Goal: Information Seeking & Learning: Learn about a topic

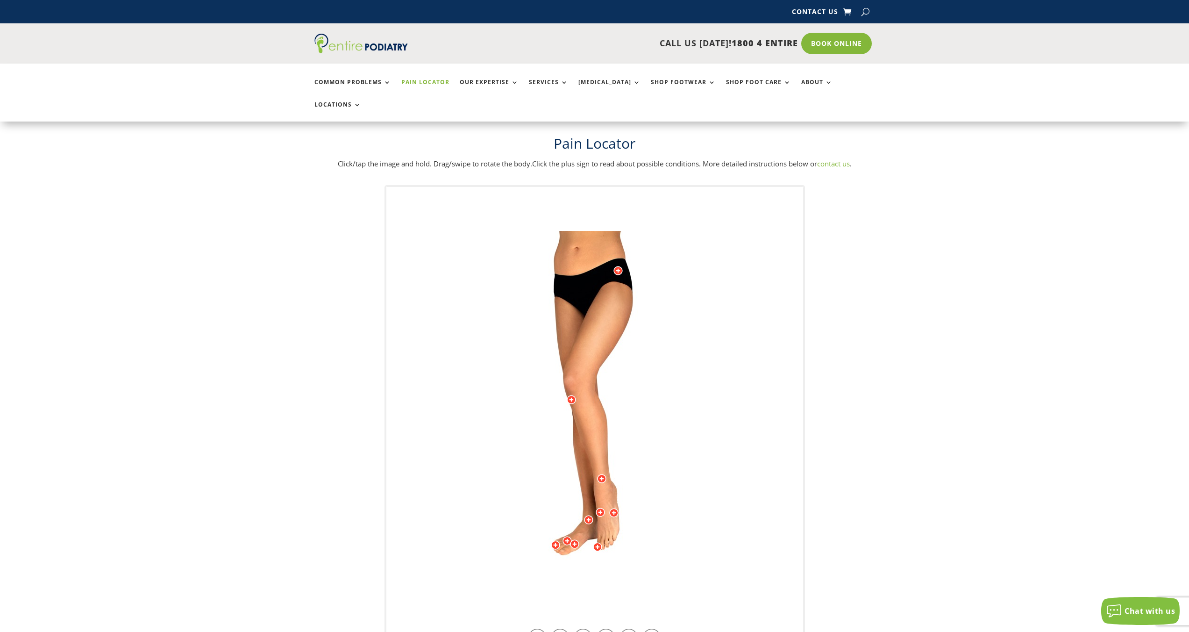
drag, startPoint x: 647, startPoint y: 486, endPoint x: 634, endPoint y: 490, distance: 14.2
click at [634, 490] on img at bounding box center [595, 418] width 258 height 374
click at [587, 629] on link at bounding box center [583, 638] width 18 height 18
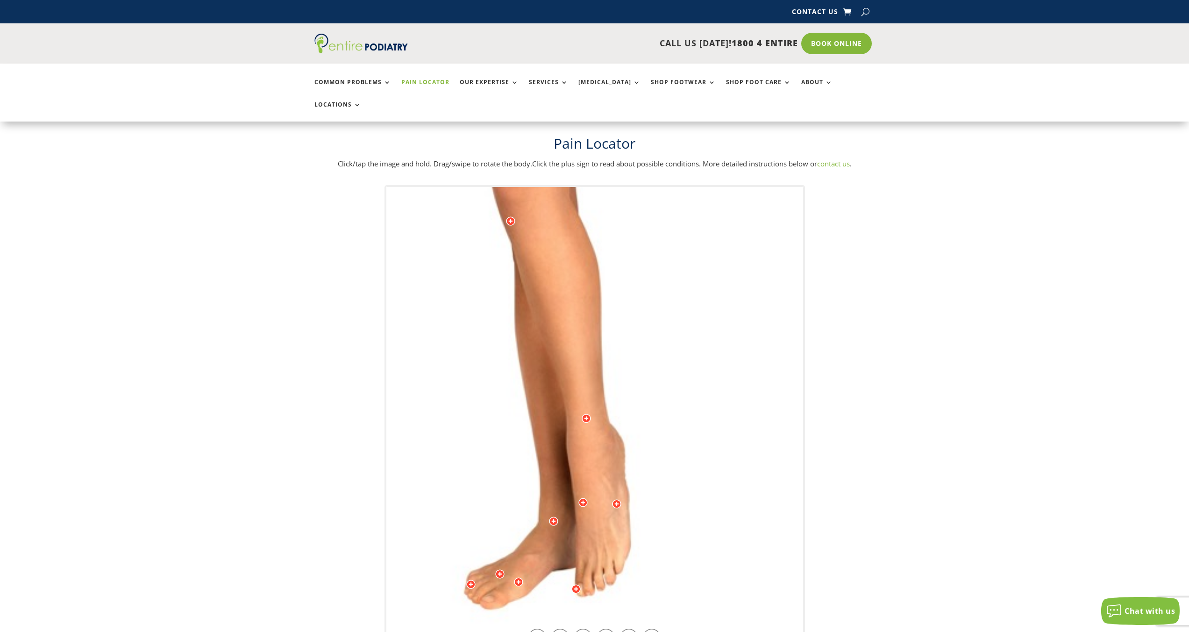
drag, startPoint x: 670, startPoint y: 515, endPoint x: 646, endPoint y: 368, distance: 148.7
click at [646, 368] on img at bounding box center [569, 266] width 645 height 935
click at [553, 512] on div at bounding box center [553, 516] width 9 height 9
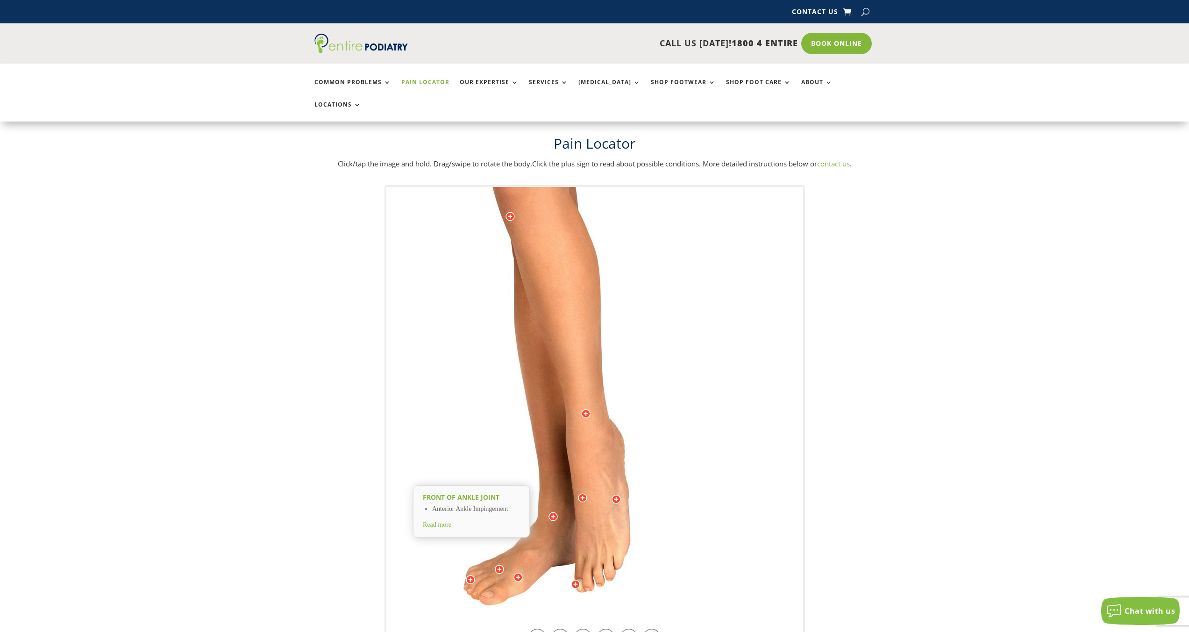
click at [428, 537] on img at bounding box center [568, 261] width 645 height 935
click at [536, 629] on link at bounding box center [538, 638] width 18 height 18
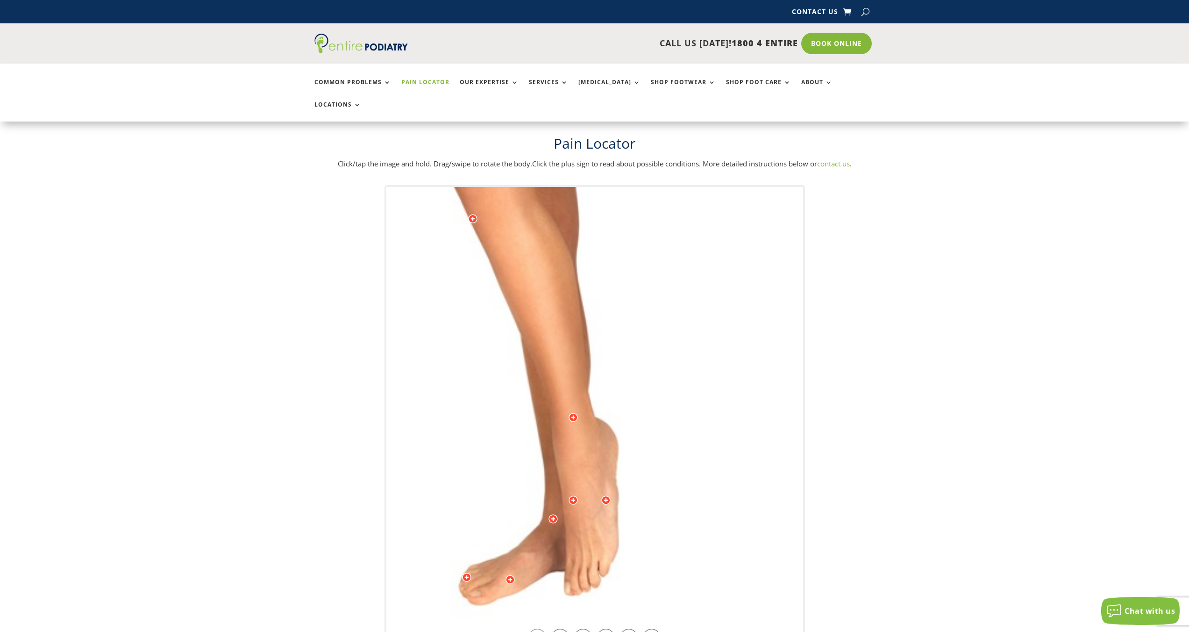
click at [535, 629] on link at bounding box center [538, 638] width 18 height 18
click at [558, 629] on link at bounding box center [560, 638] width 18 height 18
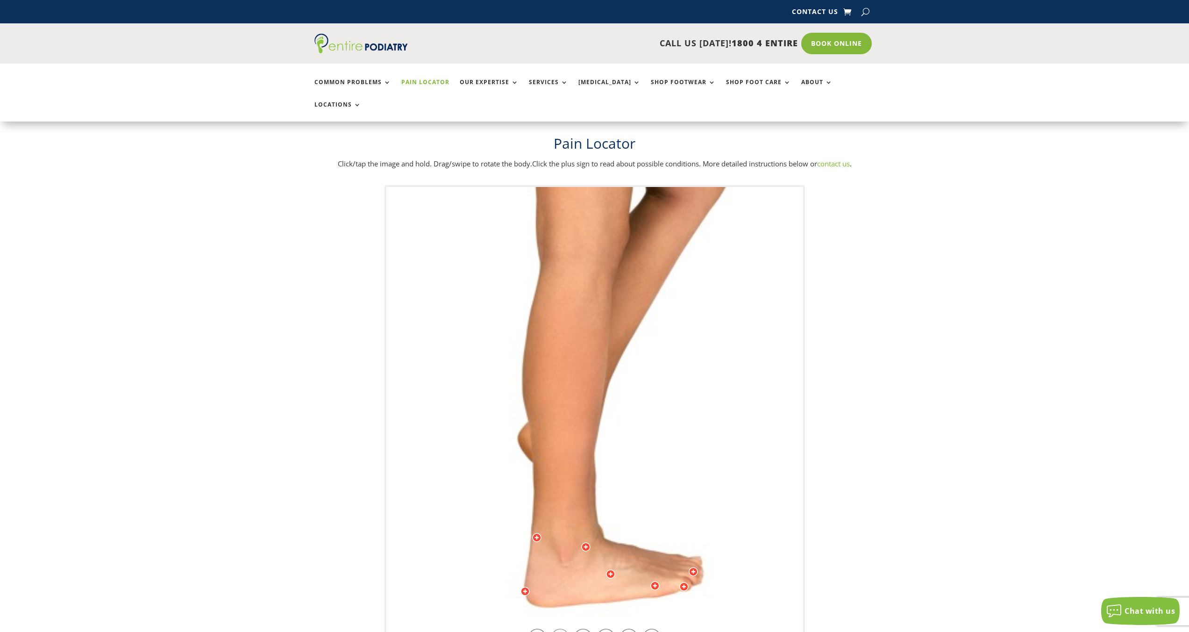
click at [558, 629] on link at bounding box center [560, 638] width 18 height 18
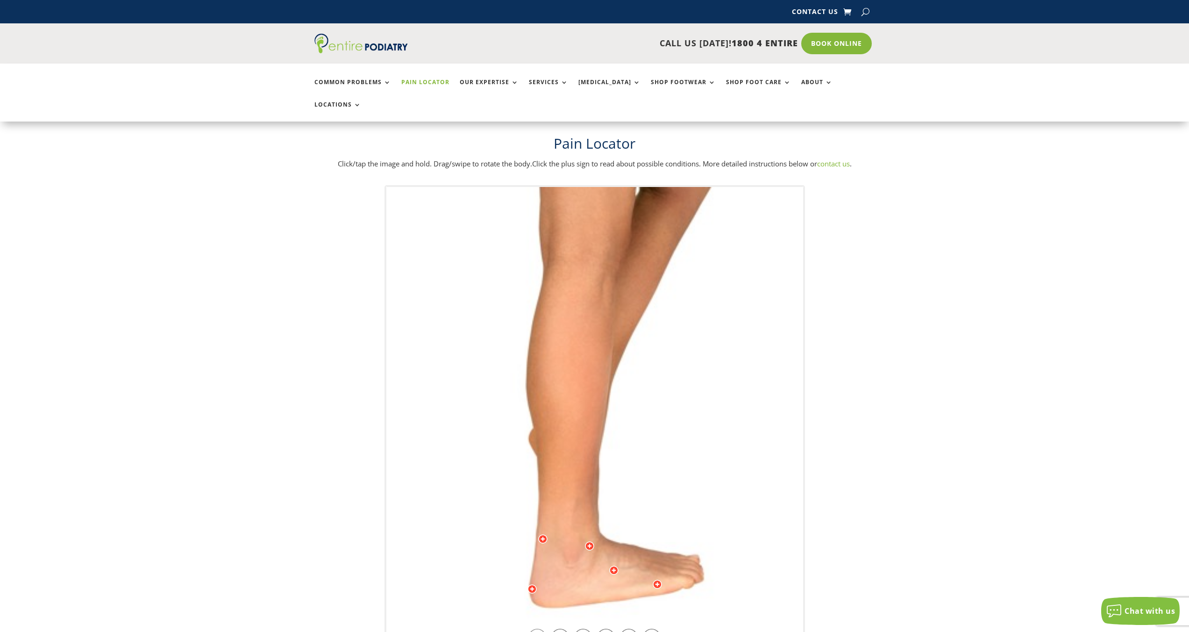
click at [541, 629] on link at bounding box center [538, 638] width 18 height 18
click at [591, 541] on div at bounding box center [589, 545] width 9 height 9
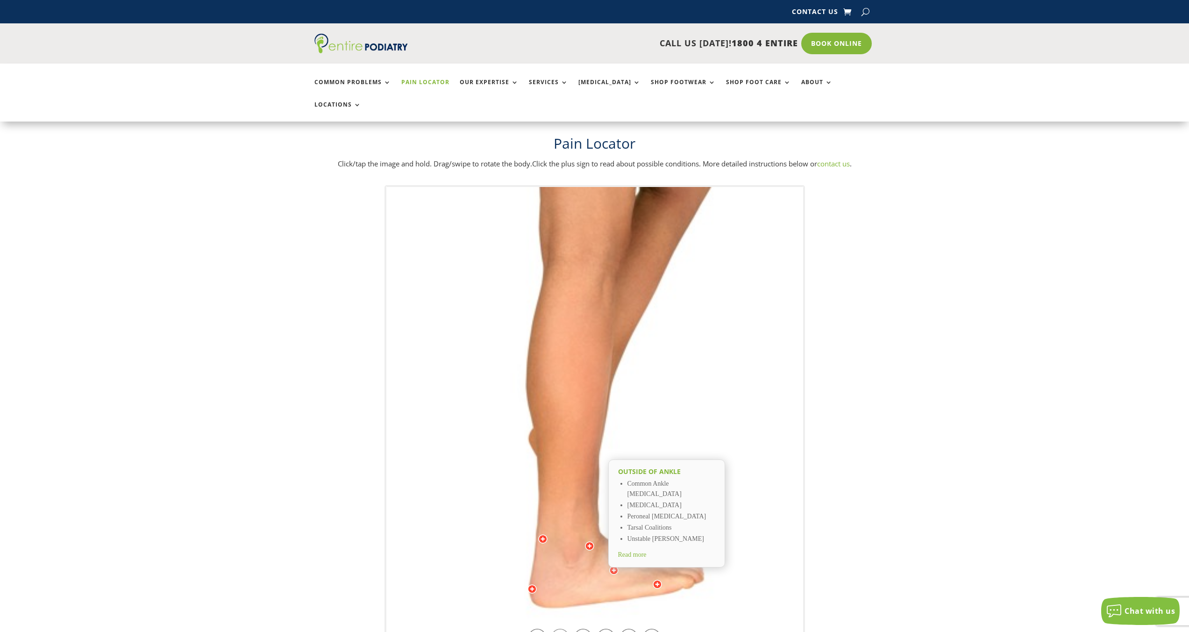
click at [563, 629] on link at bounding box center [560, 638] width 18 height 18
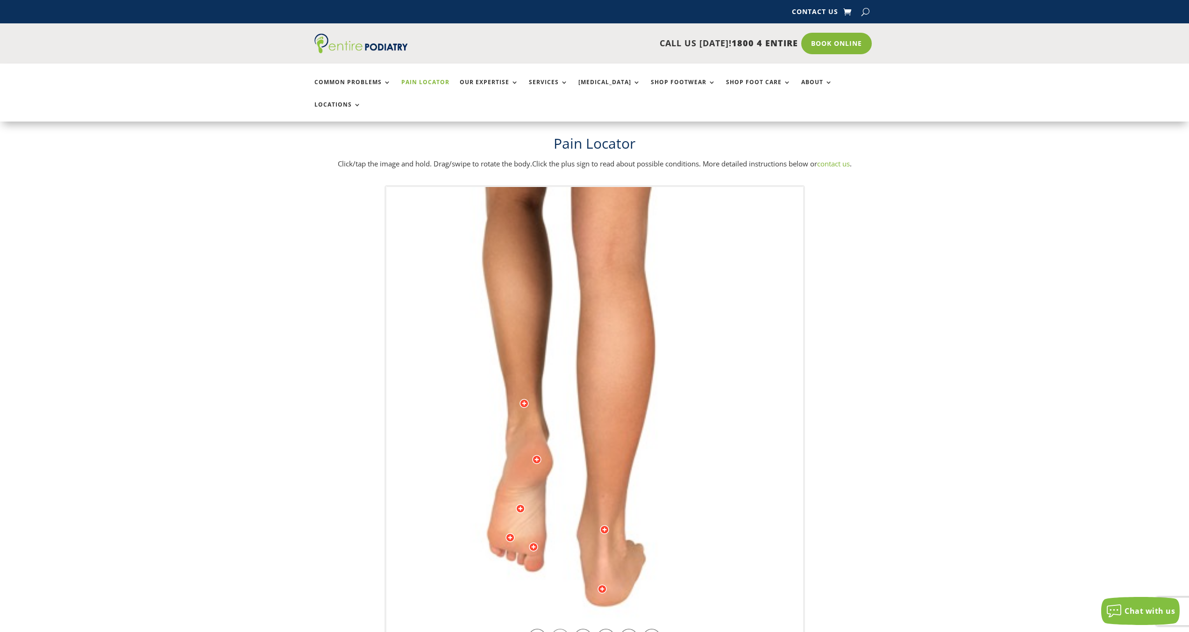
click at [563, 629] on link at bounding box center [560, 638] width 18 height 18
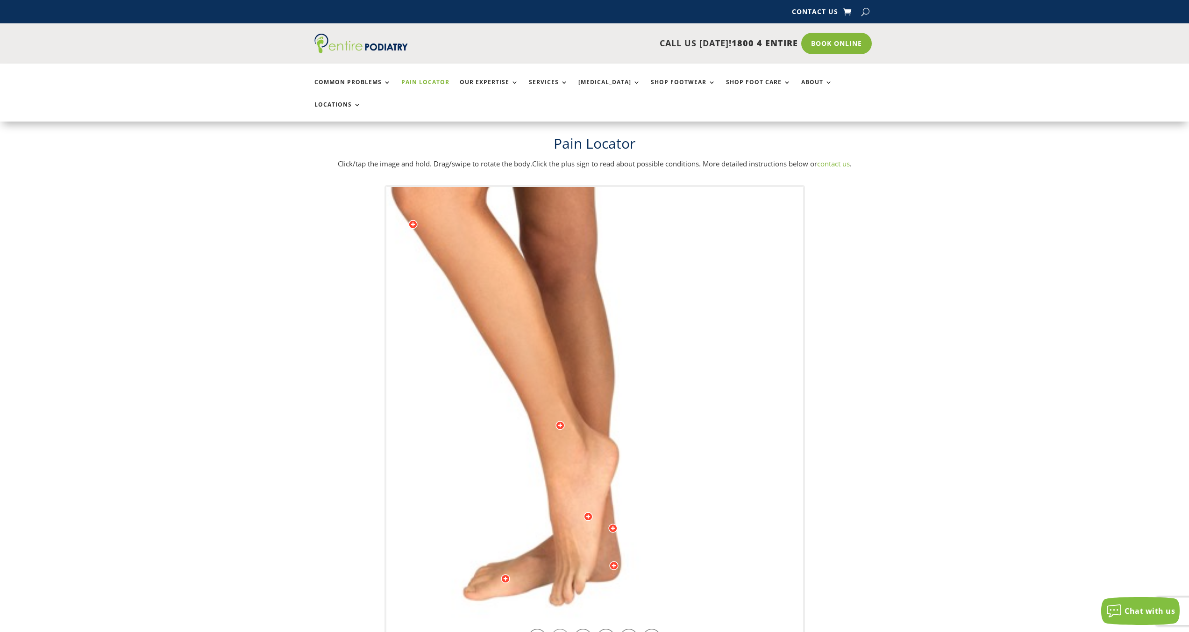
click at [555, 629] on link at bounding box center [560, 638] width 18 height 18
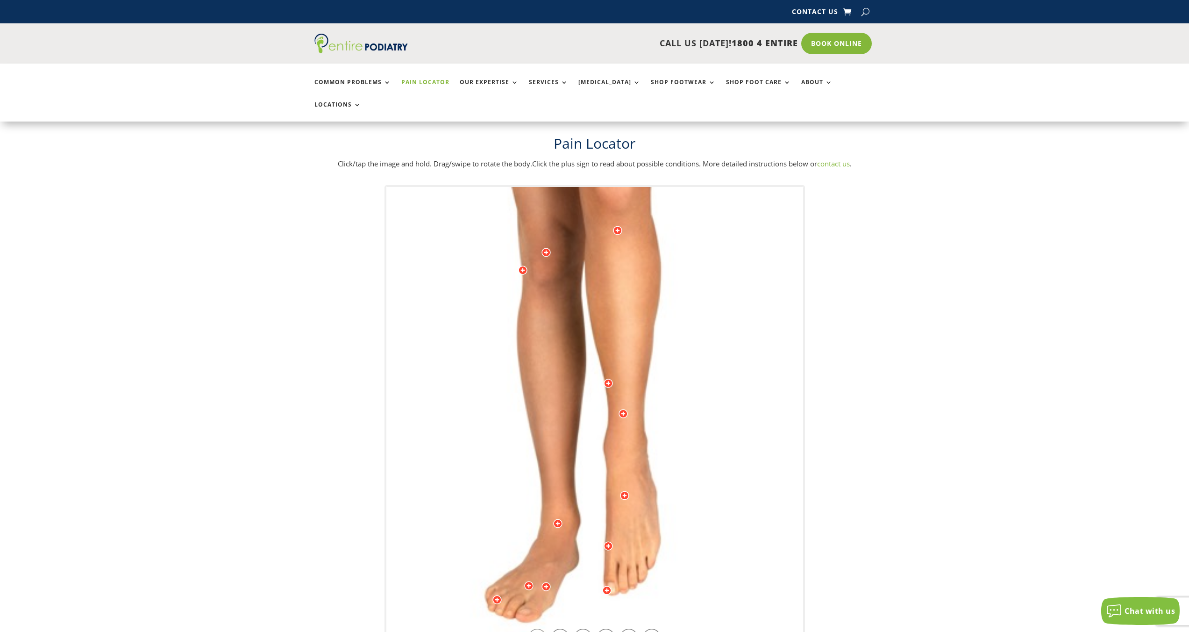
click at [537, 629] on link at bounding box center [538, 638] width 18 height 18
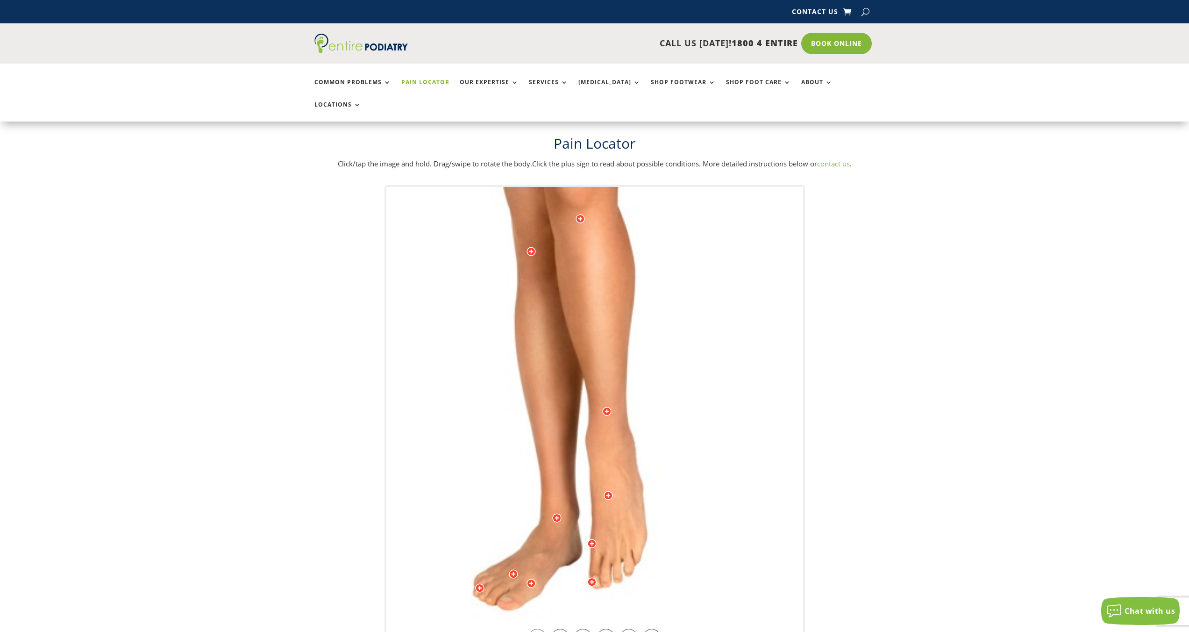
click at [537, 629] on link at bounding box center [538, 638] width 18 height 18
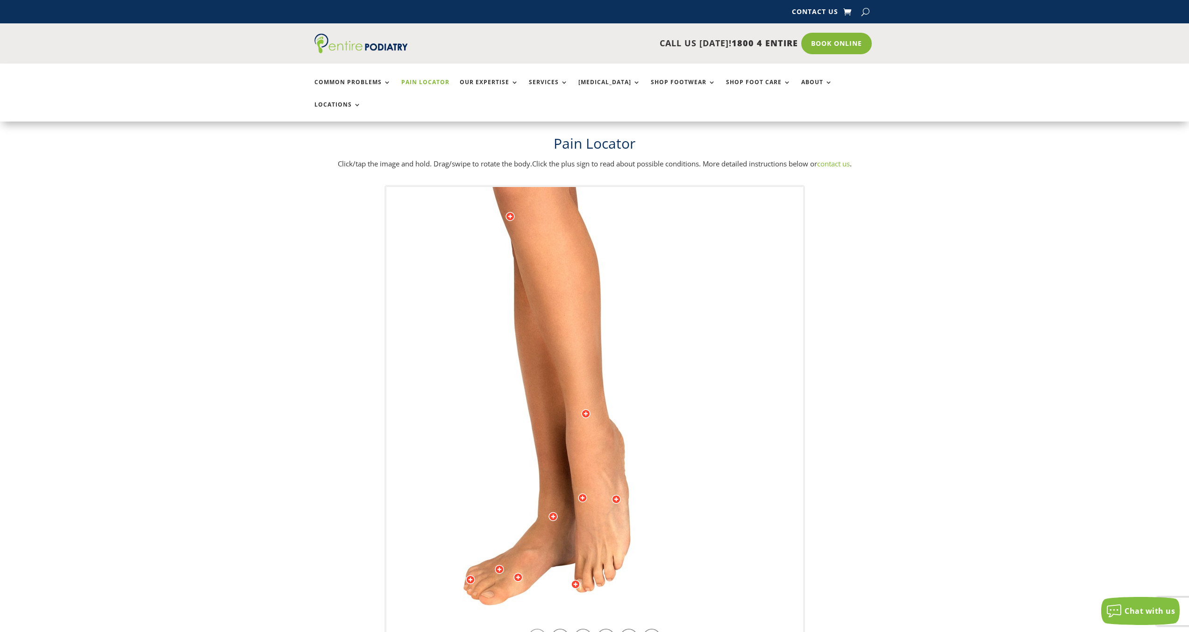
click at [537, 629] on link at bounding box center [538, 638] width 18 height 18
click at [554, 512] on div at bounding box center [553, 516] width 9 height 9
click at [560, 629] on link at bounding box center [560, 638] width 18 height 18
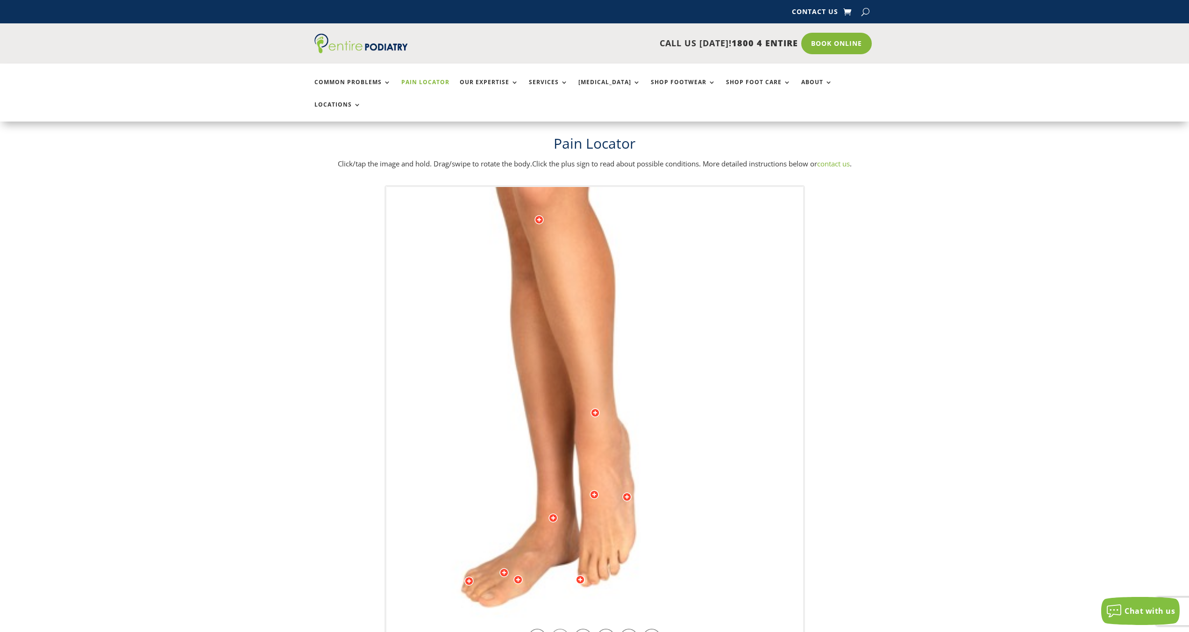
click at [560, 629] on link at bounding box center [560, 638] width 18 height 18
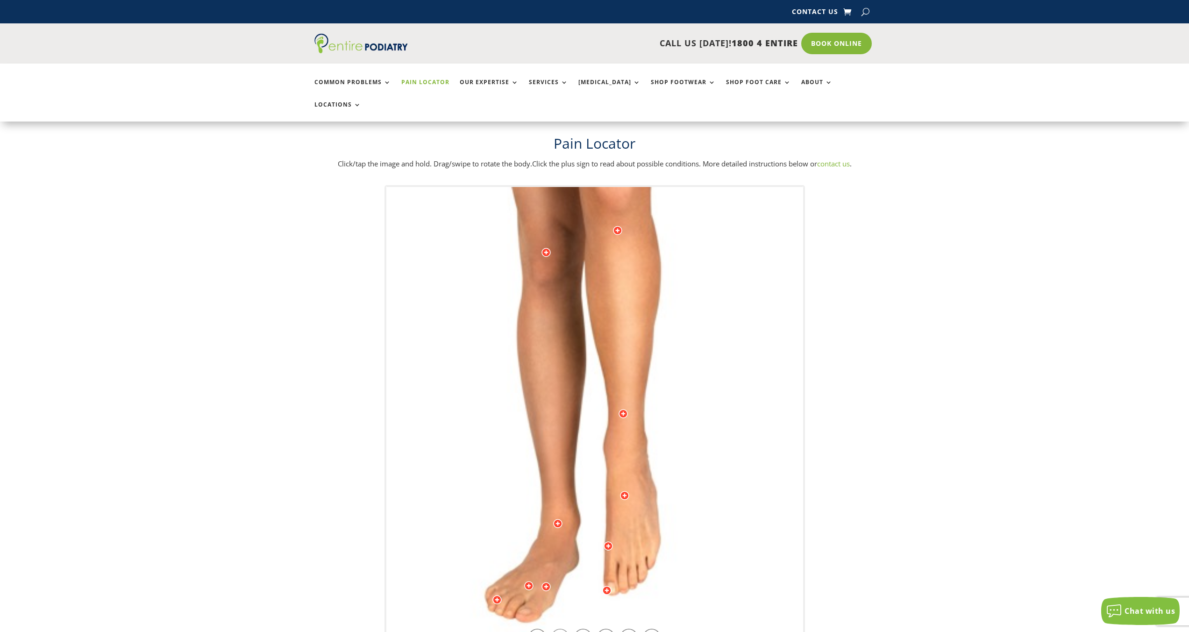
click at [560, 629] on link at bounding box center [560, 638] width 18 height 18
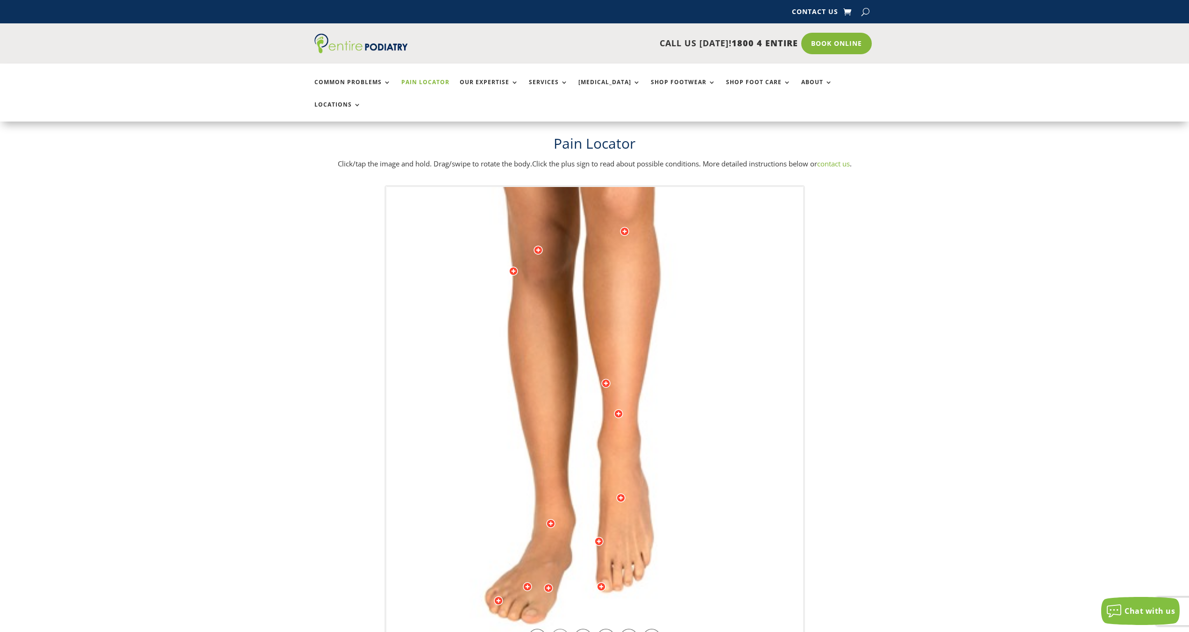
click at [560, 629] on link at bounding box center [560, 638] width 18 height 18
click at [550, 519] on div at bounding box center [550, 523] width 9 height 9
click at [563, 629] on link at bounding box center [560, 638] width 18 height 18
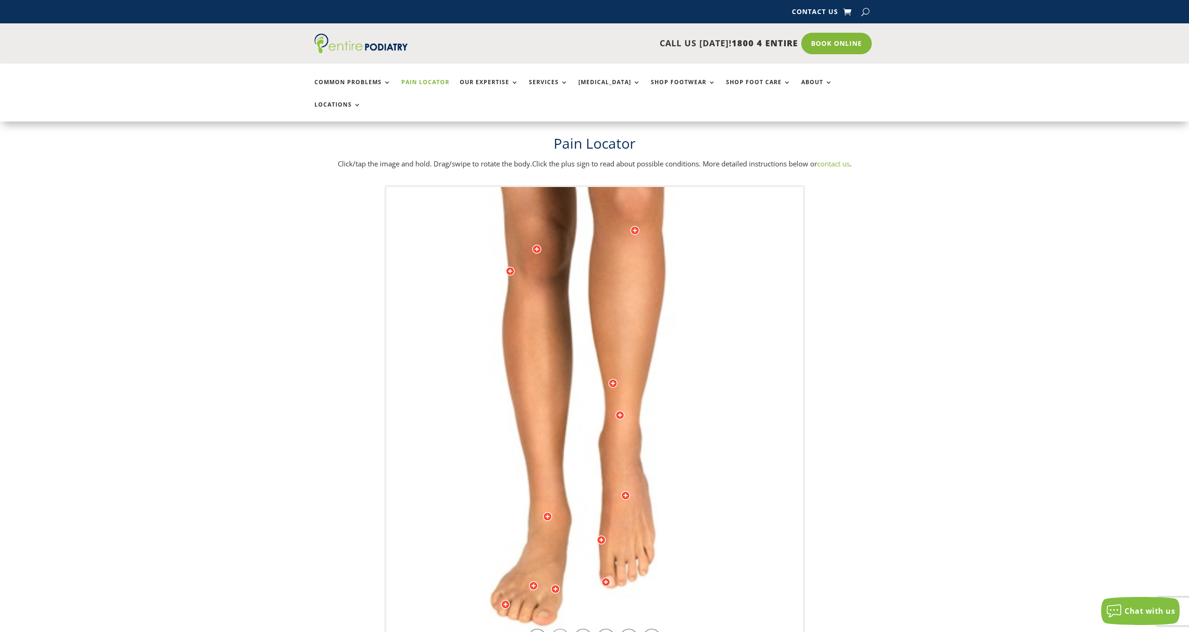
click at [563, 629] on link at bounding box center [560, 638] width 18 height 18
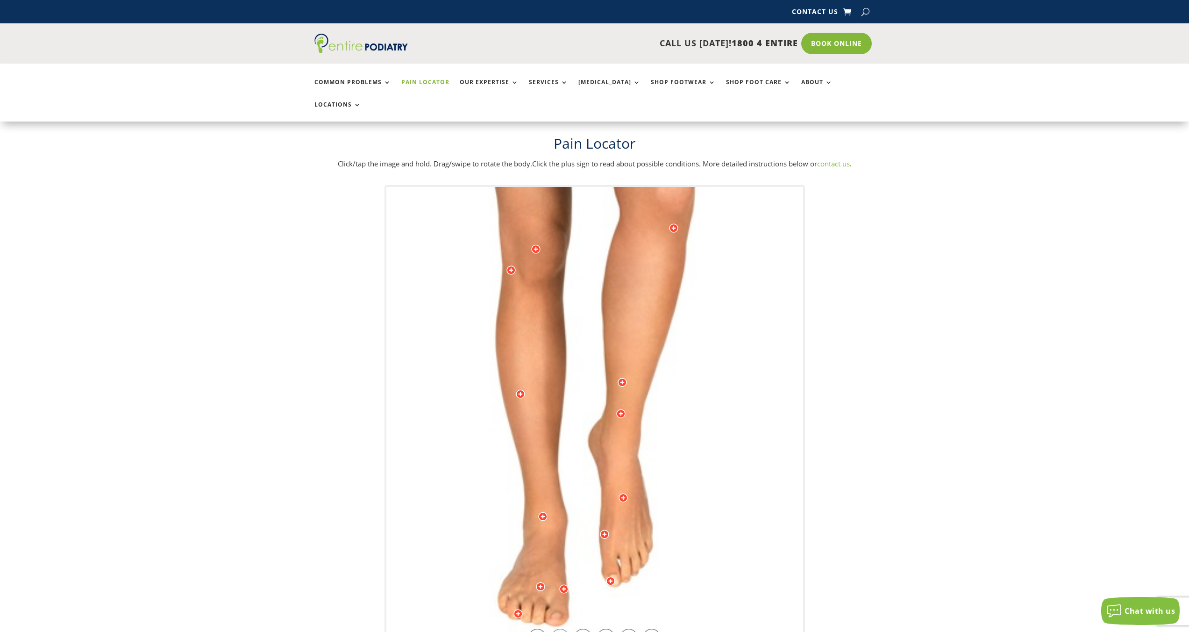
click at [563, 629] on link at bounding box center [560, 638] width 18 height 18
click at [536, 629] on link at bounding box center [538, 638] width 18 height 18
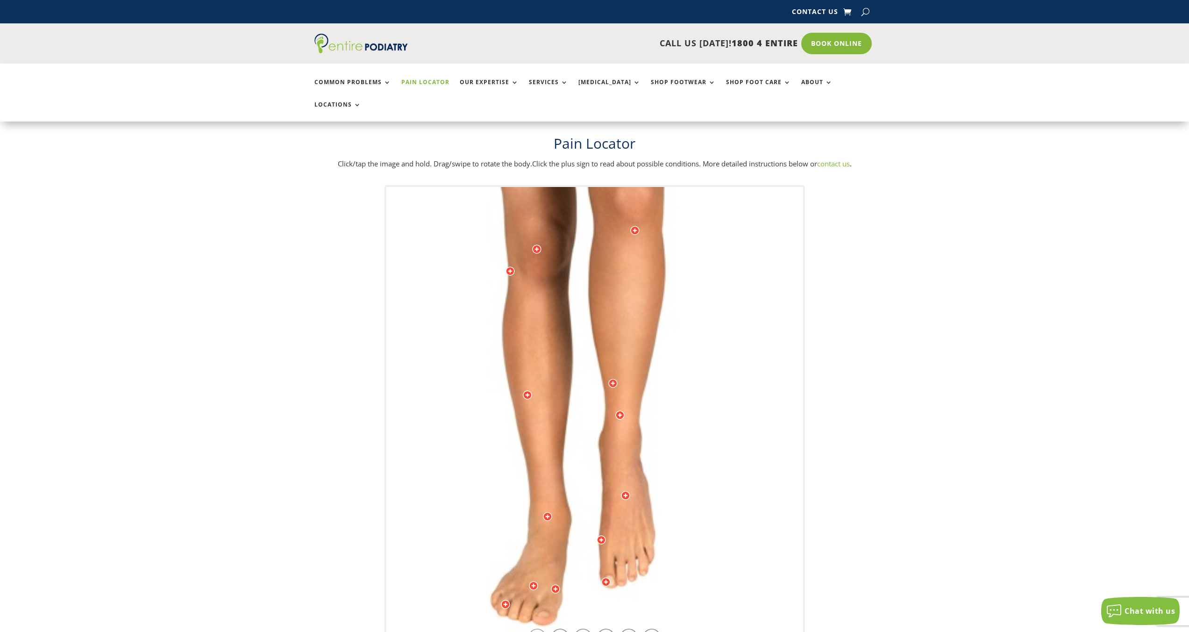
click at [536, 629] on link at bounding box center [538, 638] width 18 height 18
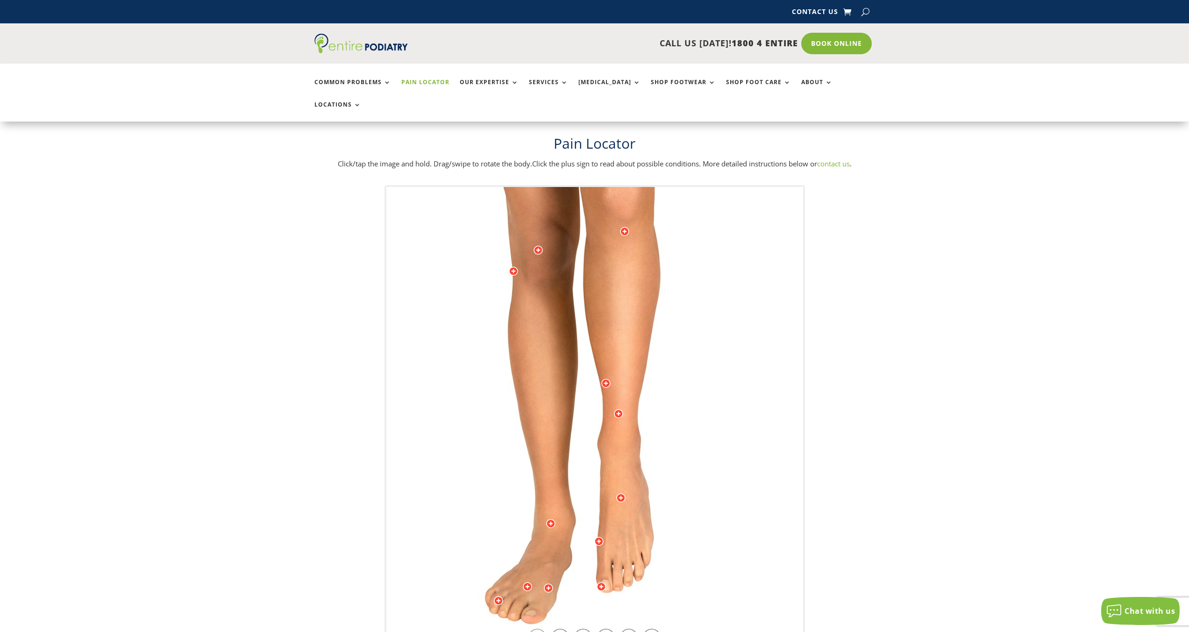
click at [536, 629] on link at bounding box center [538, 638] width 18 height 18
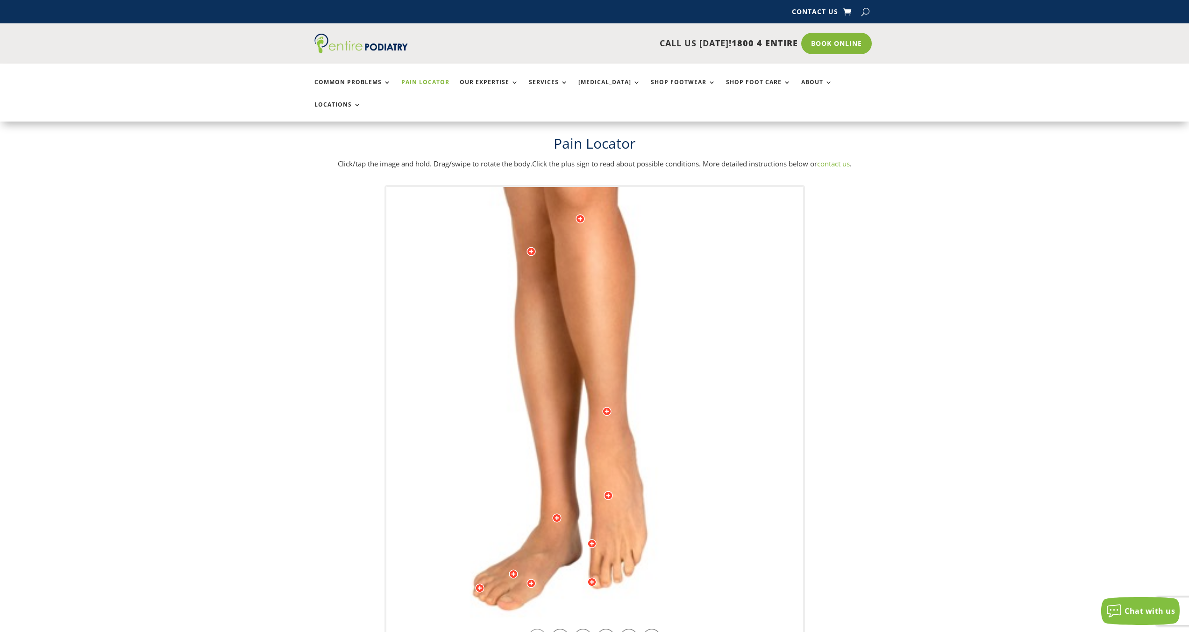
click at [536, 629] on link at bounding box center [538, 638] width 18 height 18
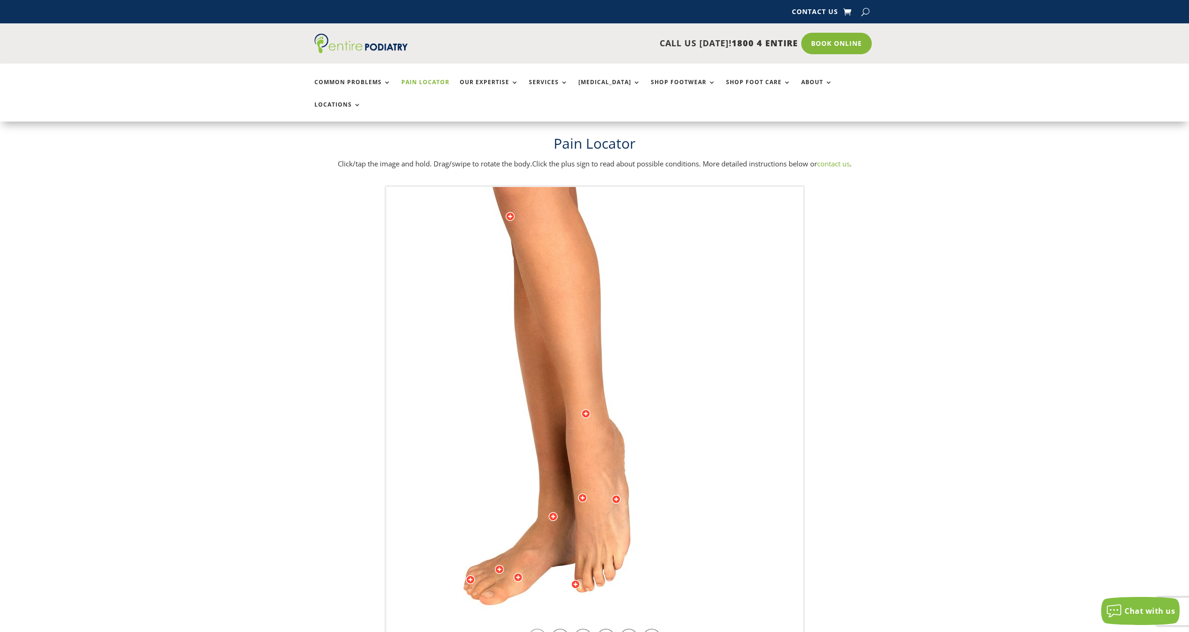
click at [536, 629] on link at bounding box center [538, 638] width 18 height 18
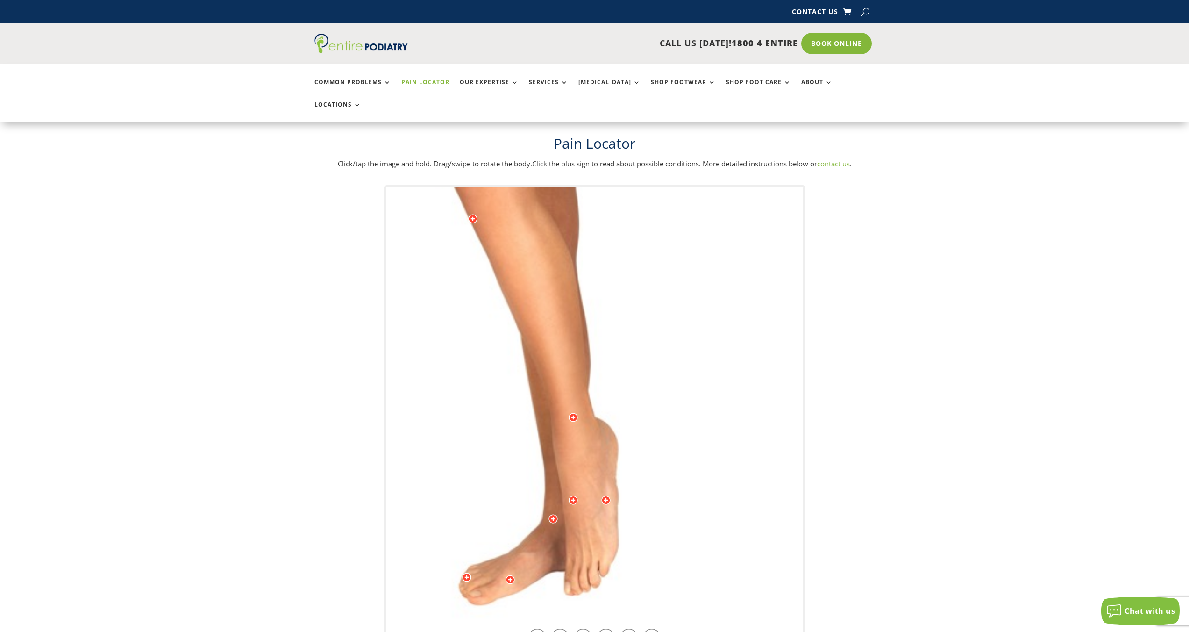
click at [556, 514] on div at bounding box center [553, 518] width 9 height 9
click at [443, 523] on span "Read more" at bounding box center [437, 526] width 29 height 7
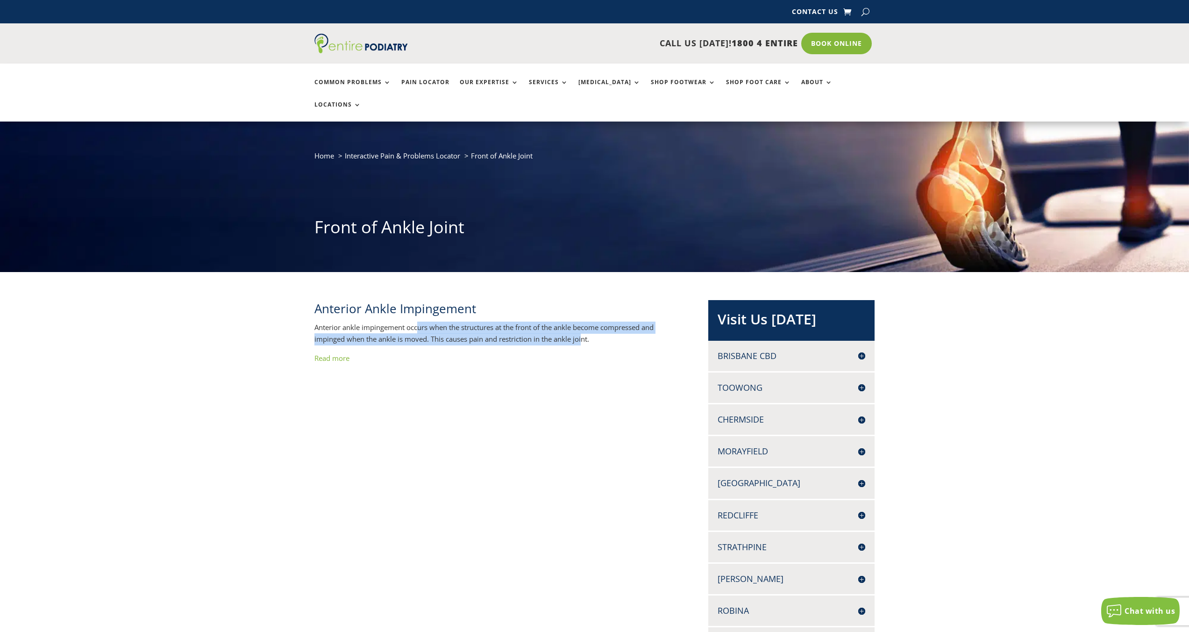
drag, startPoint x: 420, startPoint y: 307, endPoint x: 594, endPoint y: 325, distance: 175.2
click at [586, 322] on p "Anterior ankle impingement occurs when the structures at the front of the ankle…" at bounding box center [497, 337] width 364 height 31
click at [619, 352] on p "Read more" at bounding box center [497, 361] width 364 height 19
click at [340, 353] on link "Read more" at bounding box center [332, 357] width 35 height 9
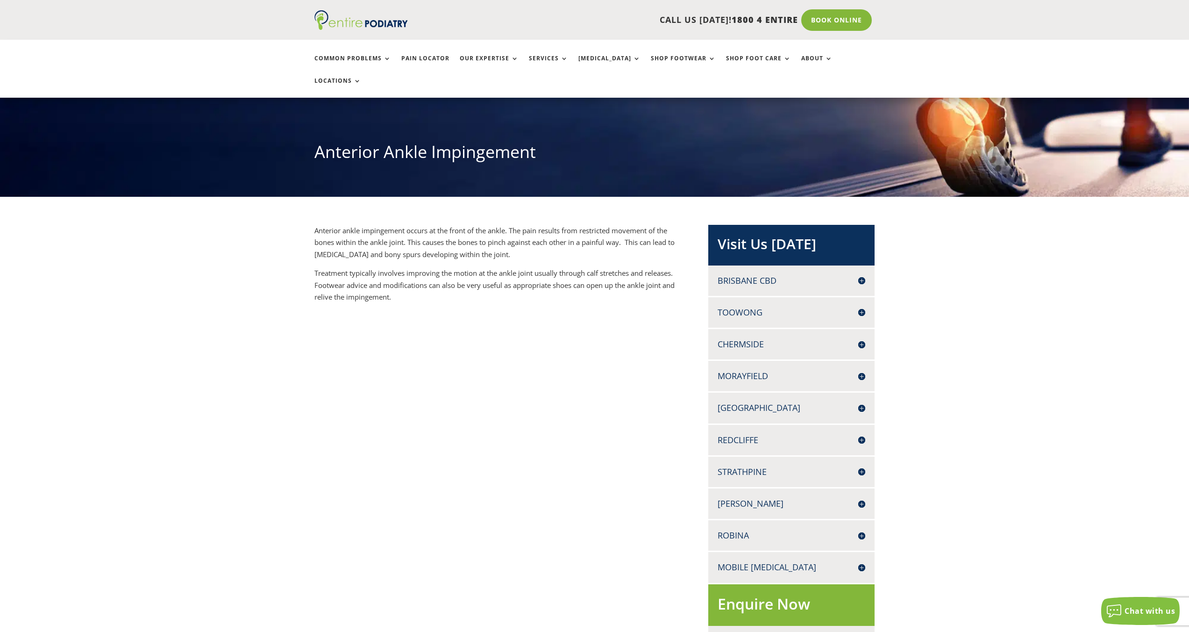
scroll to position [75, 0]
drag, startPoint x: 356, startPoint y: 253, endPoint x: 541, endPoint y: 267, distance: 185.1
click at [529, 269] on span "Treatment typically involves improving the motion at the ankle joint usually th…" at bounding box center [495, 285] width 360 height 33
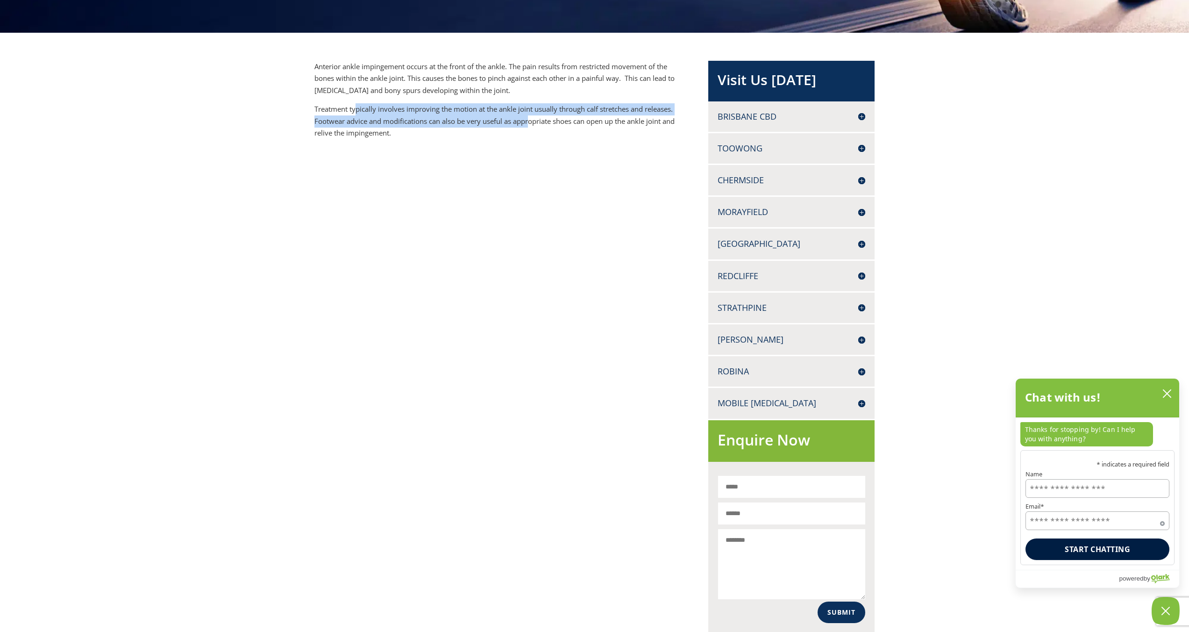
scroll to position [0, 0]
